Goal: Information Seeking & Learning: Learn about a topic

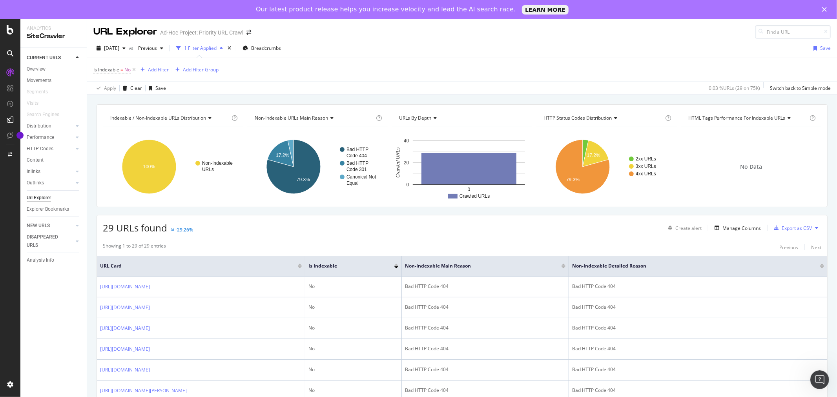
scroll to position [518, 0]
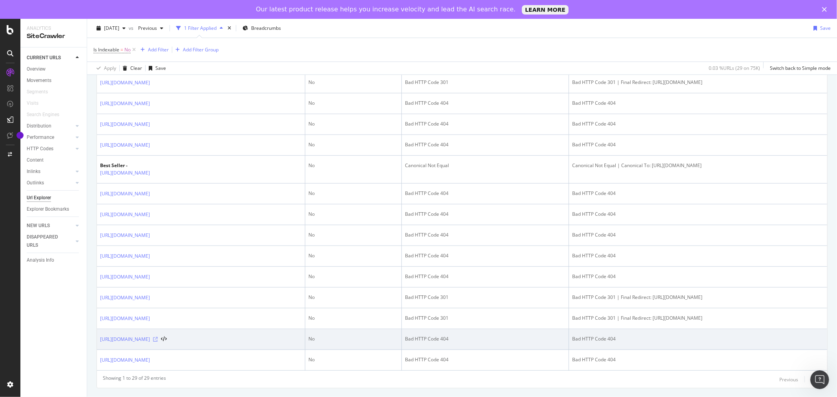
click at [158, 340] on icon at bounding box center [155, 339] width 5 height 5
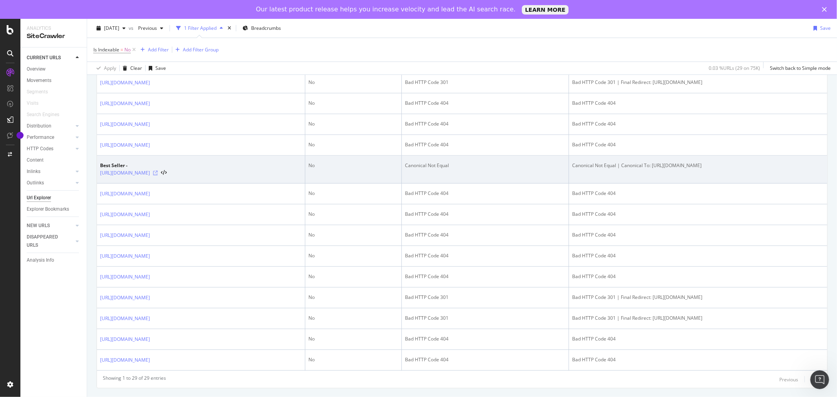
click at [158, 175] on icon at bounding box center [155, 173] width 5 height 5
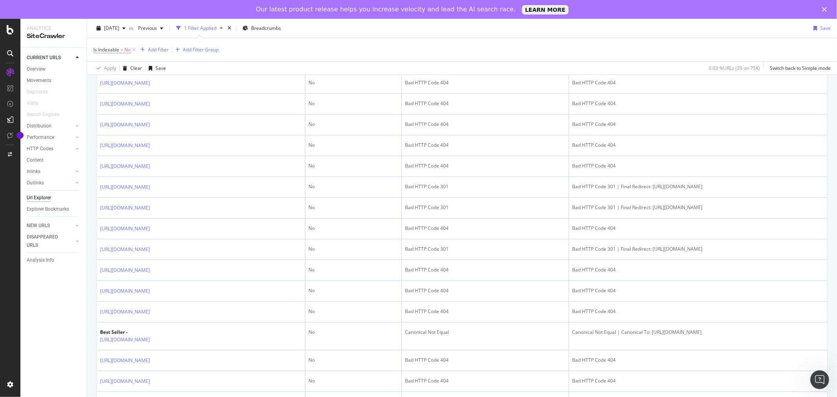
scroll to position [315, 0]
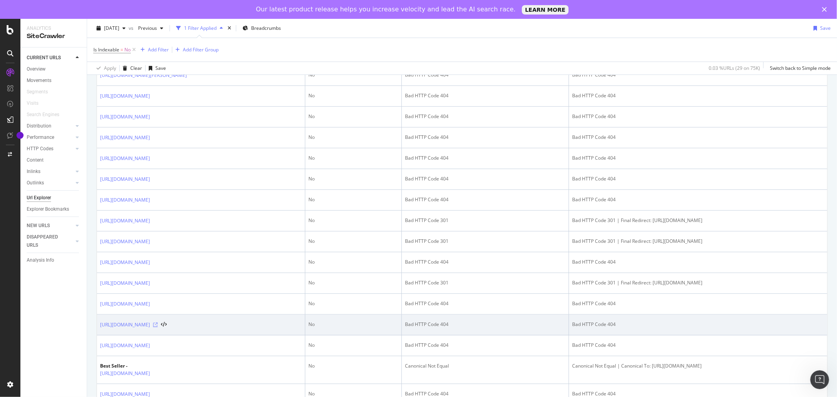
click at [158, 326] on icon at bounding box center [155, 324] width 5 height 5
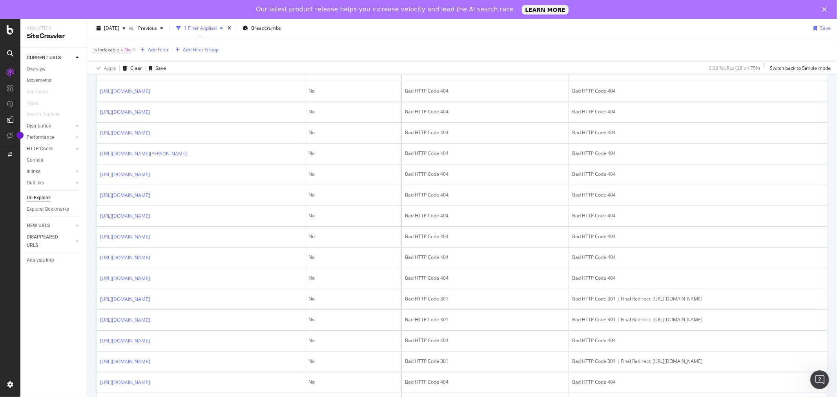
scroll to position [178, 0]
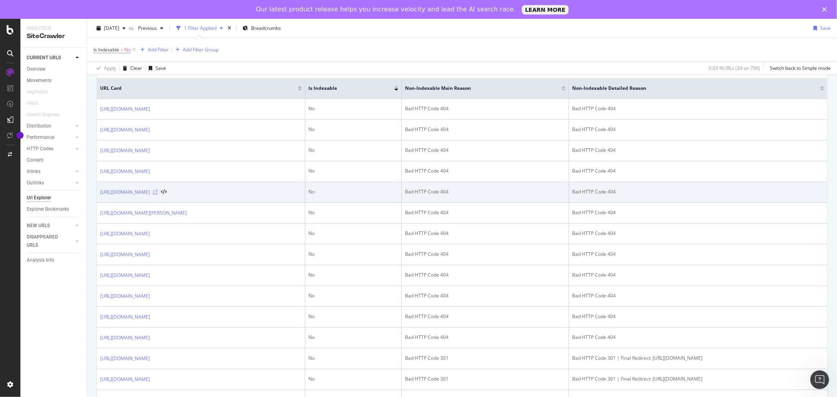
click at [158, 194] on icon at bounding box center [155, 192] width 5 height 5
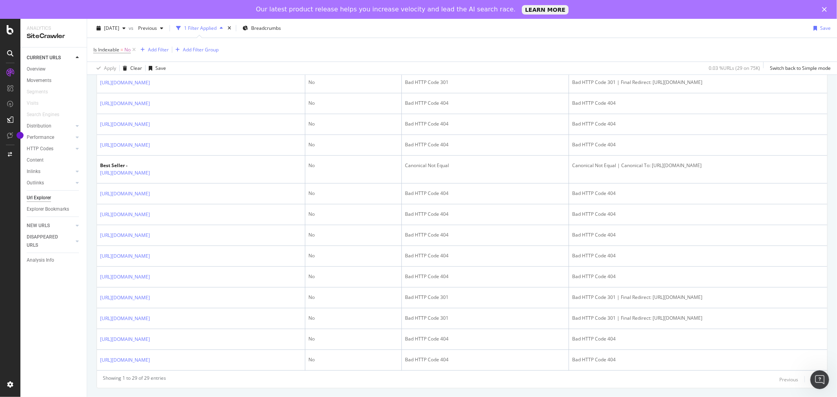
scroll to position [0, 0]
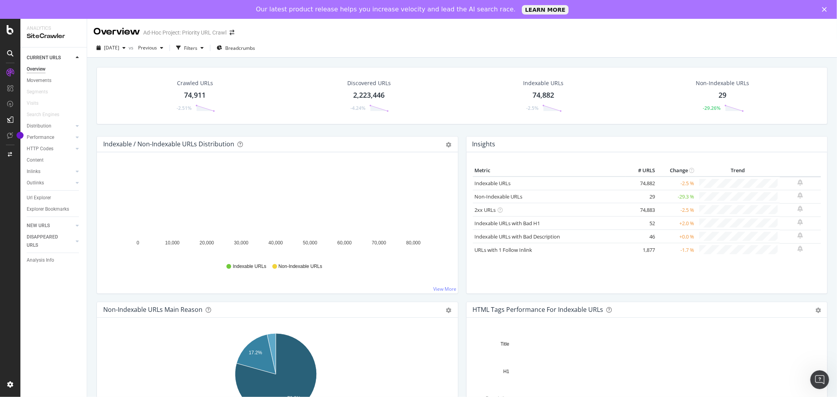
scroll to position [347, 0]
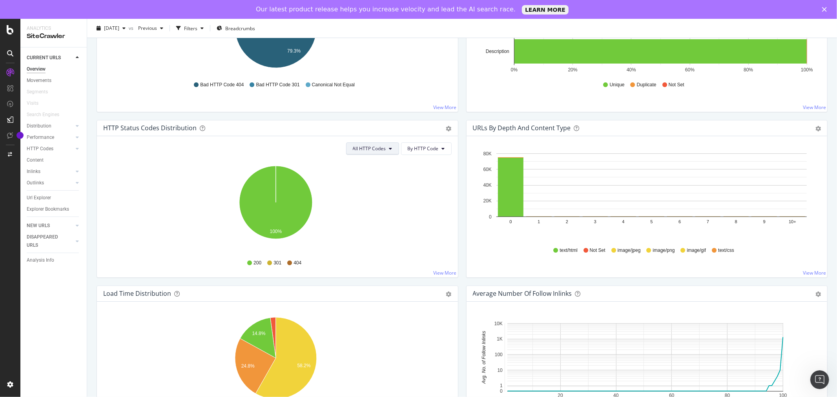
click at [389, 150] on icon at bounding box center [390, 148] width 3 height 5
click at [383, 209] on span "3xx family" at bounding box center [370, 207] width 40 height 7
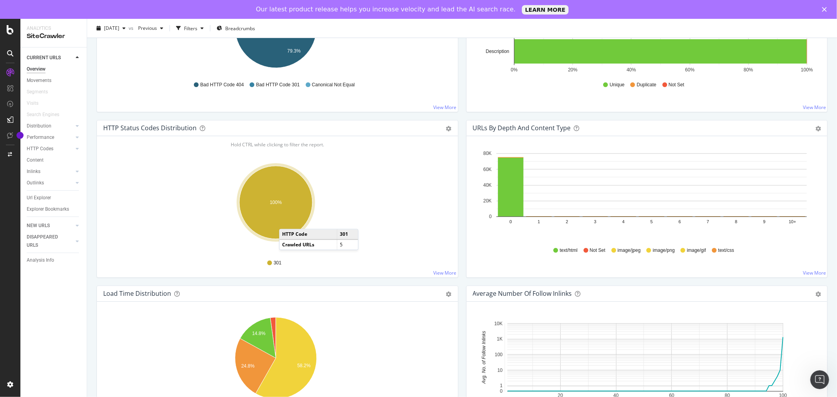
click at [287, 221] on ellipse "A chart." at bounding box center [275, 202] width 73 height 73
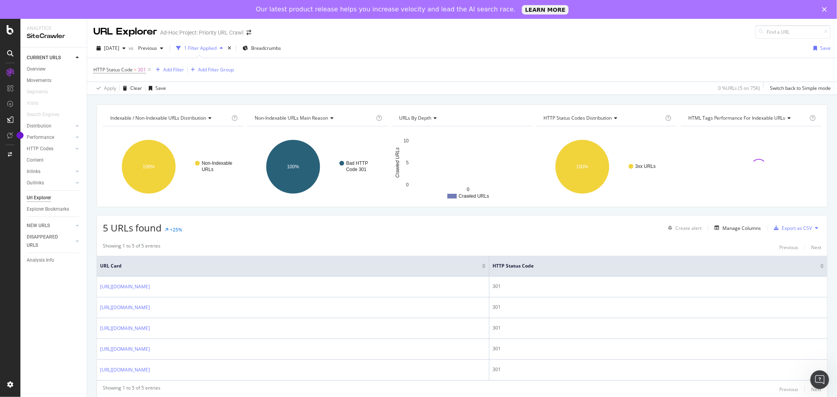
scroll to position [11, 0]
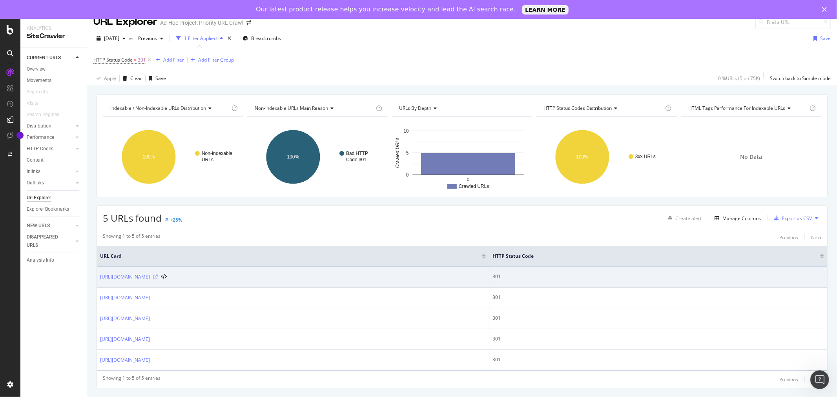
click at [158, 278] on icon at bounding box center [155, 277] width 5 height 5
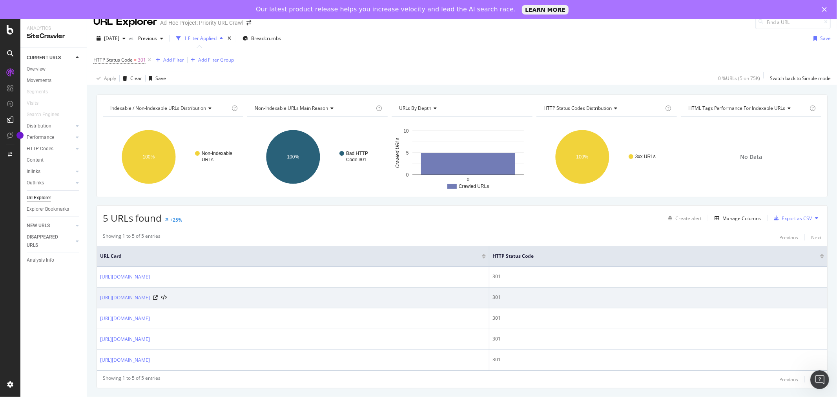
click at [167, 297] on div at bounding box center [160, 297] width 14 height 5
click at [158, 297] on icon at bounding box center [155, 297] width 5 height 5
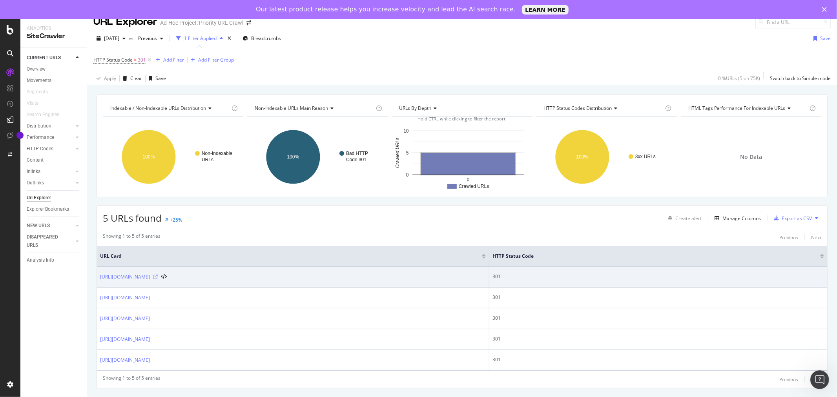
click at [158, 277] on icon at bounding box center [155, 277] width 5 height 5
